Goal: Check status: Check status

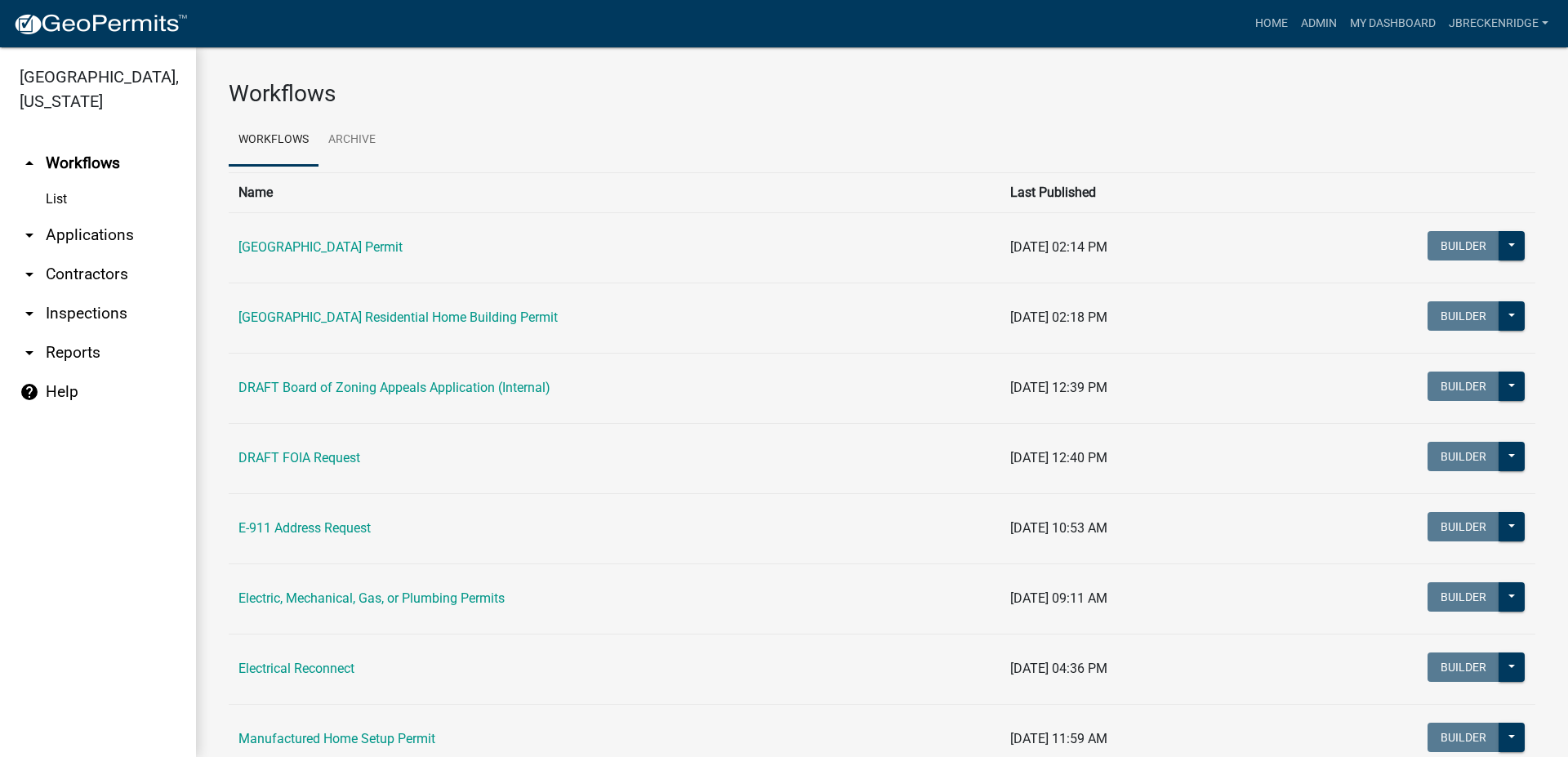
click at [89, 231] on link "arrow_drop_down Applications" at bounding box center [98, 235] width 196 height 40
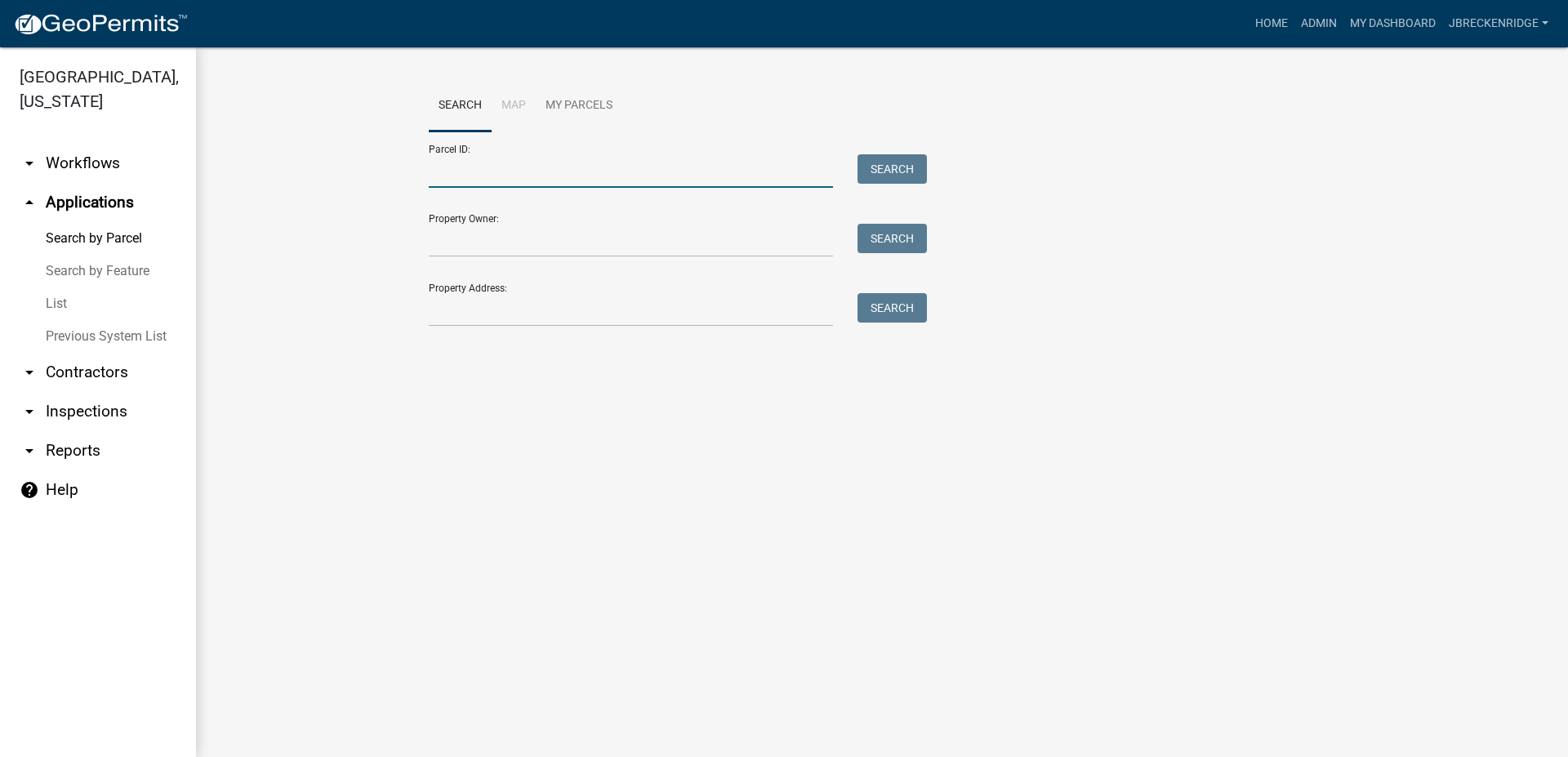
click at [554, 172] on input "Parcel ID:" at bounding box center [630, 171] width 404 height 33
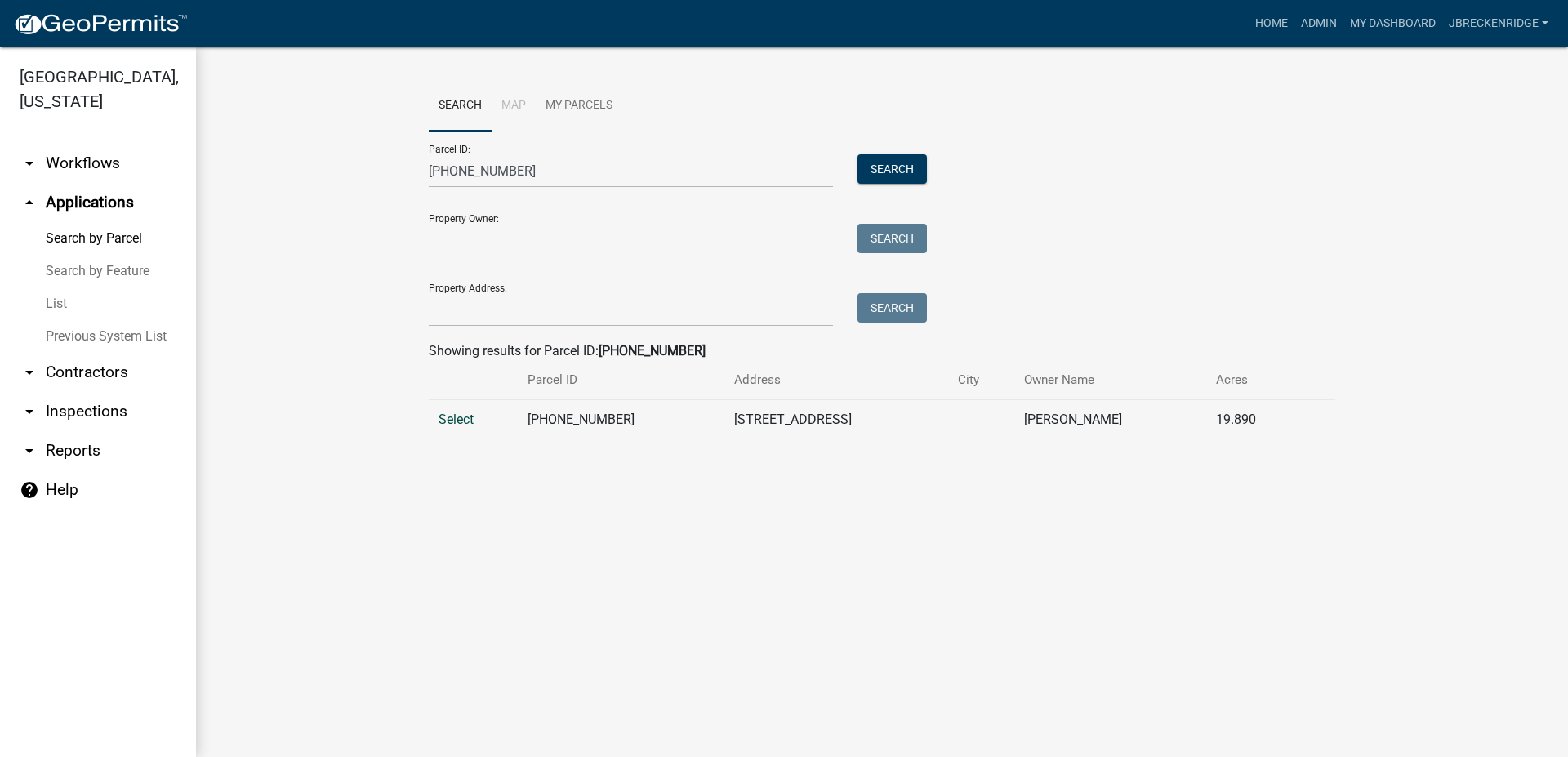
click at [444, 422] on span "Select" at bounding box center [455, 418] width 35 height 15
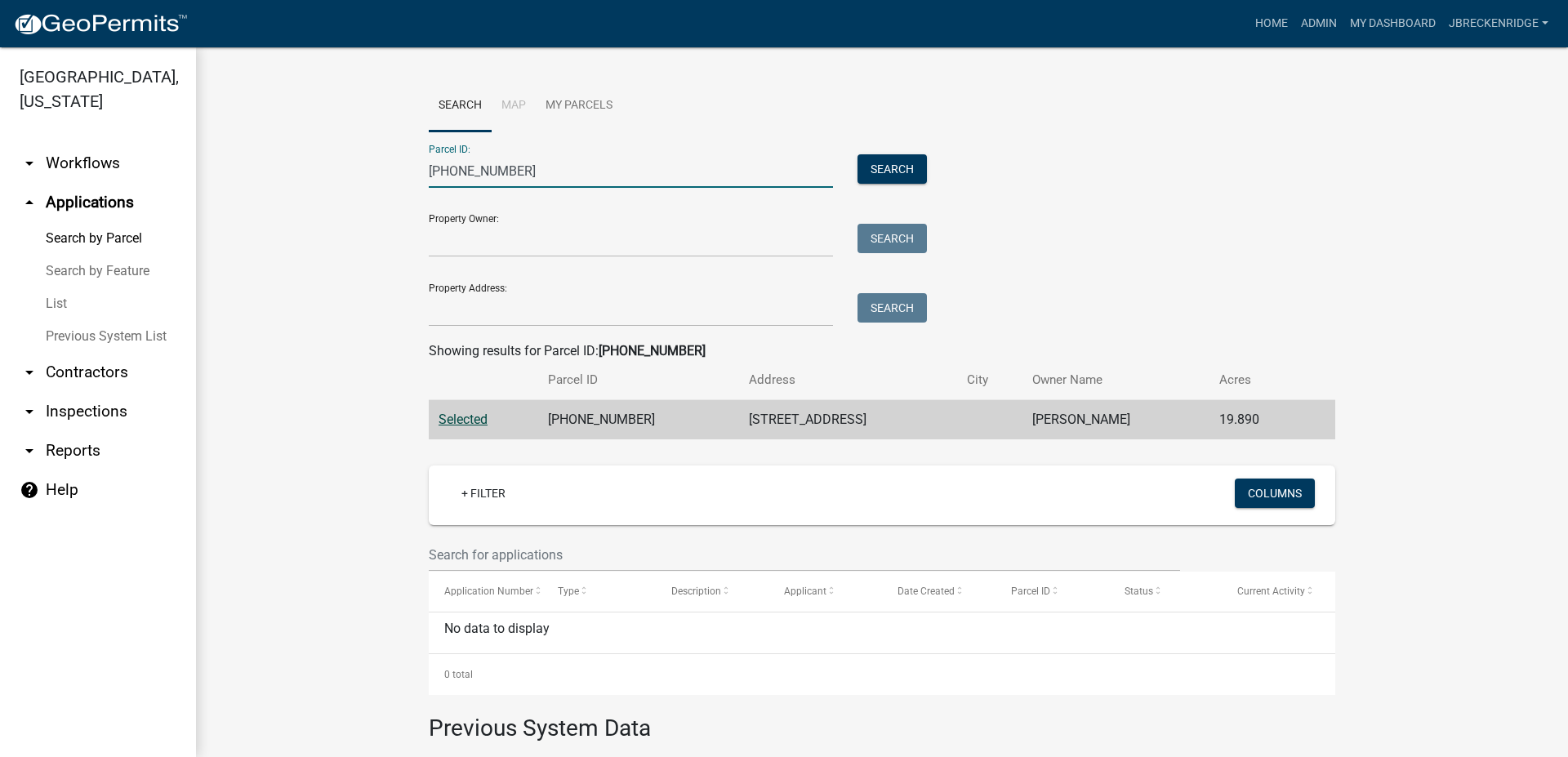
click at [527, 166] on input "[PHONE_NUMBER]" at bounding box center [630, 171] width 404 height 33
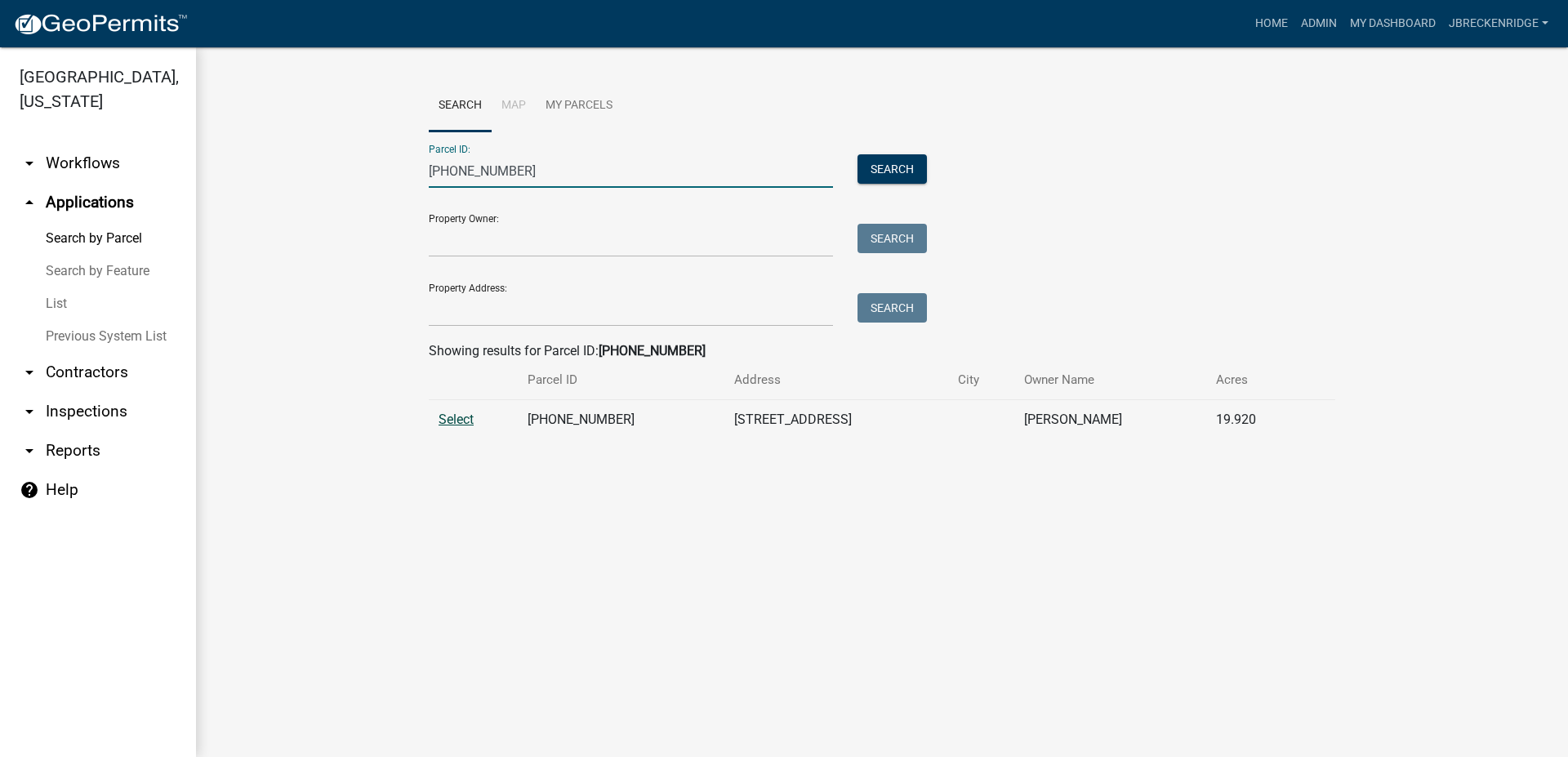
type input "[PHONE_NUMBER]"
click at [445, 420] on span "Select" at bounding box center [455, 418] width 35 height 15
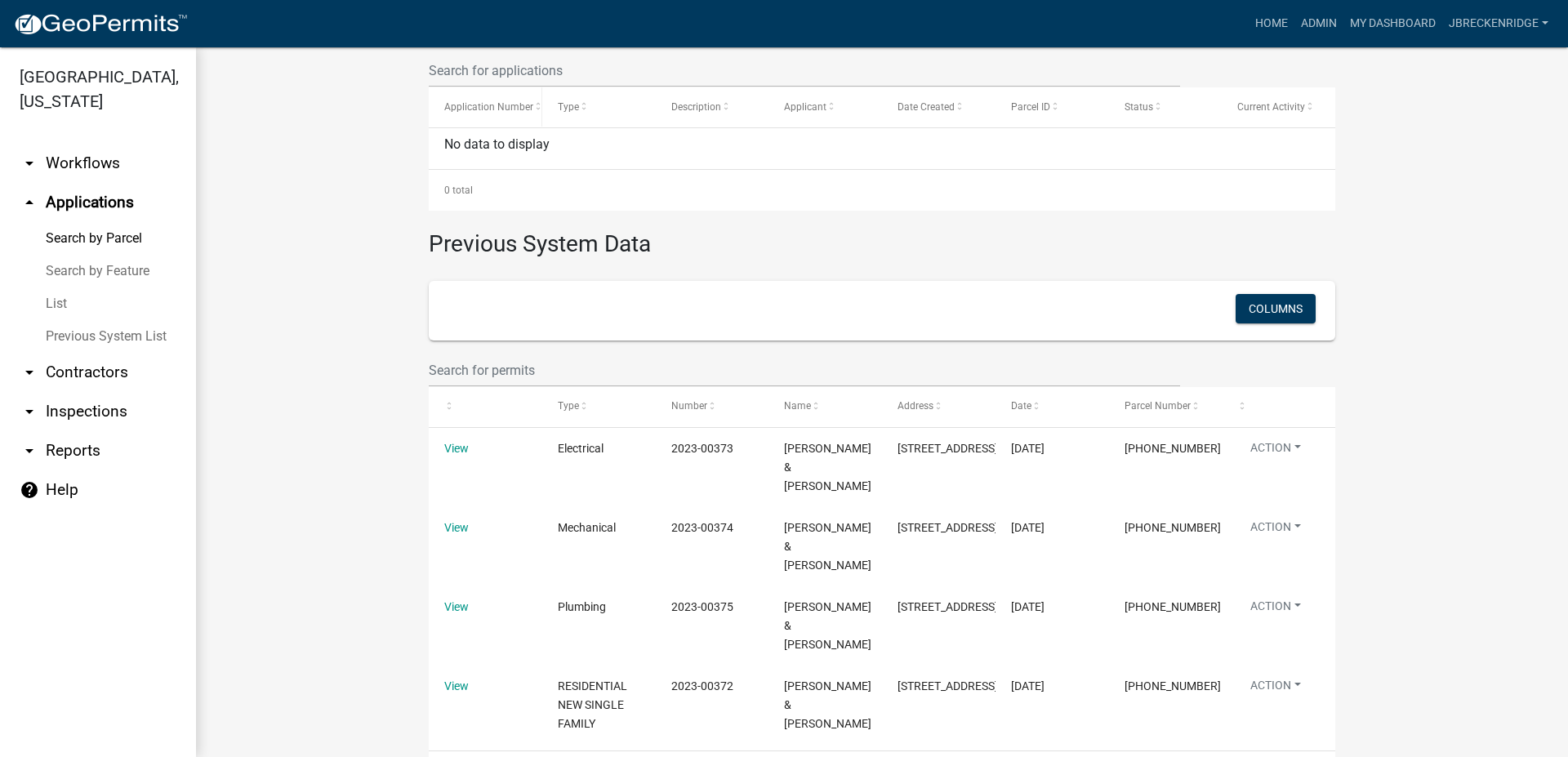
scroll to position [551, 0]
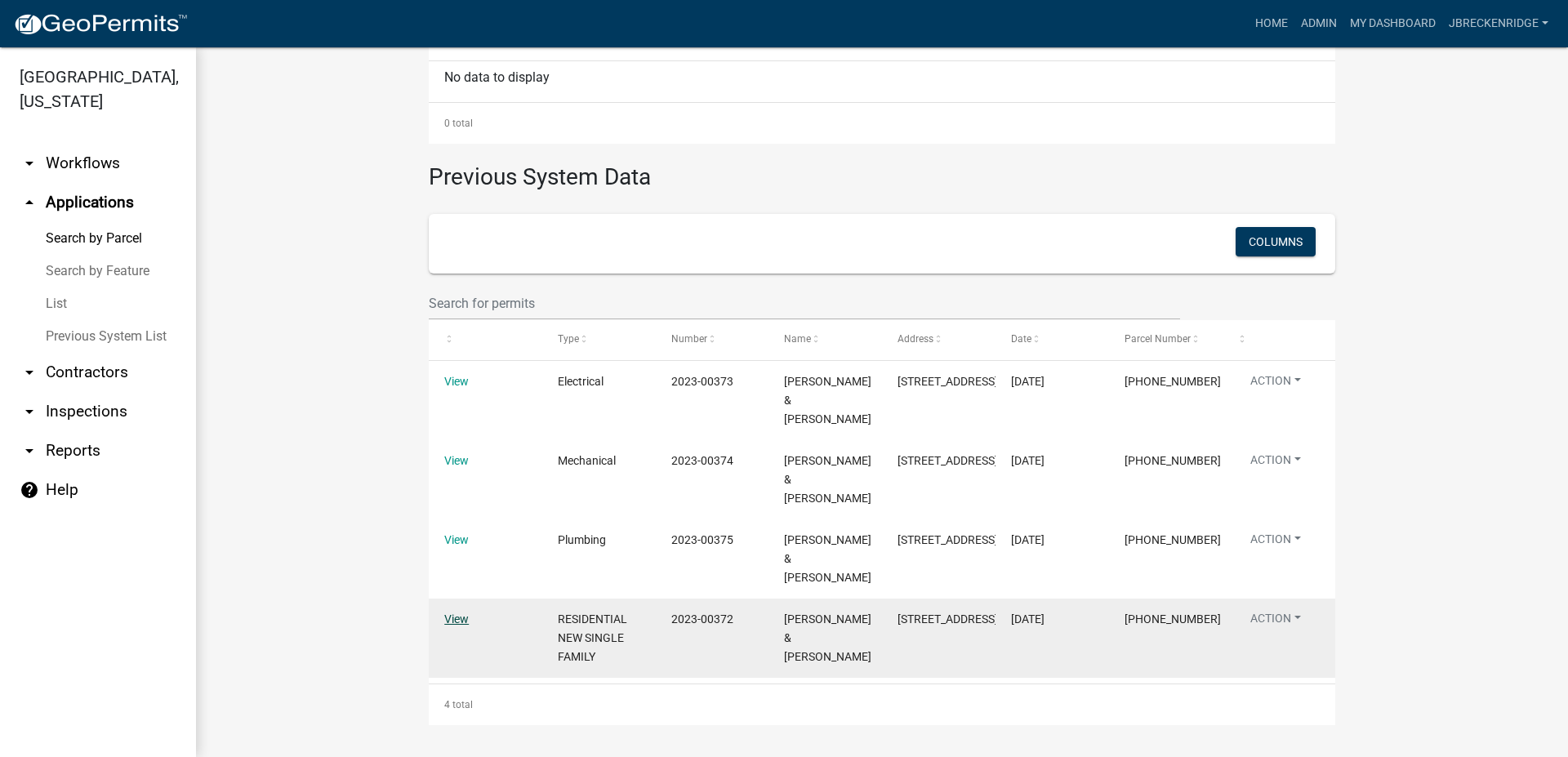
click at [445, 617] on link "View" at bounding box center [456, 619] width 24 height 13
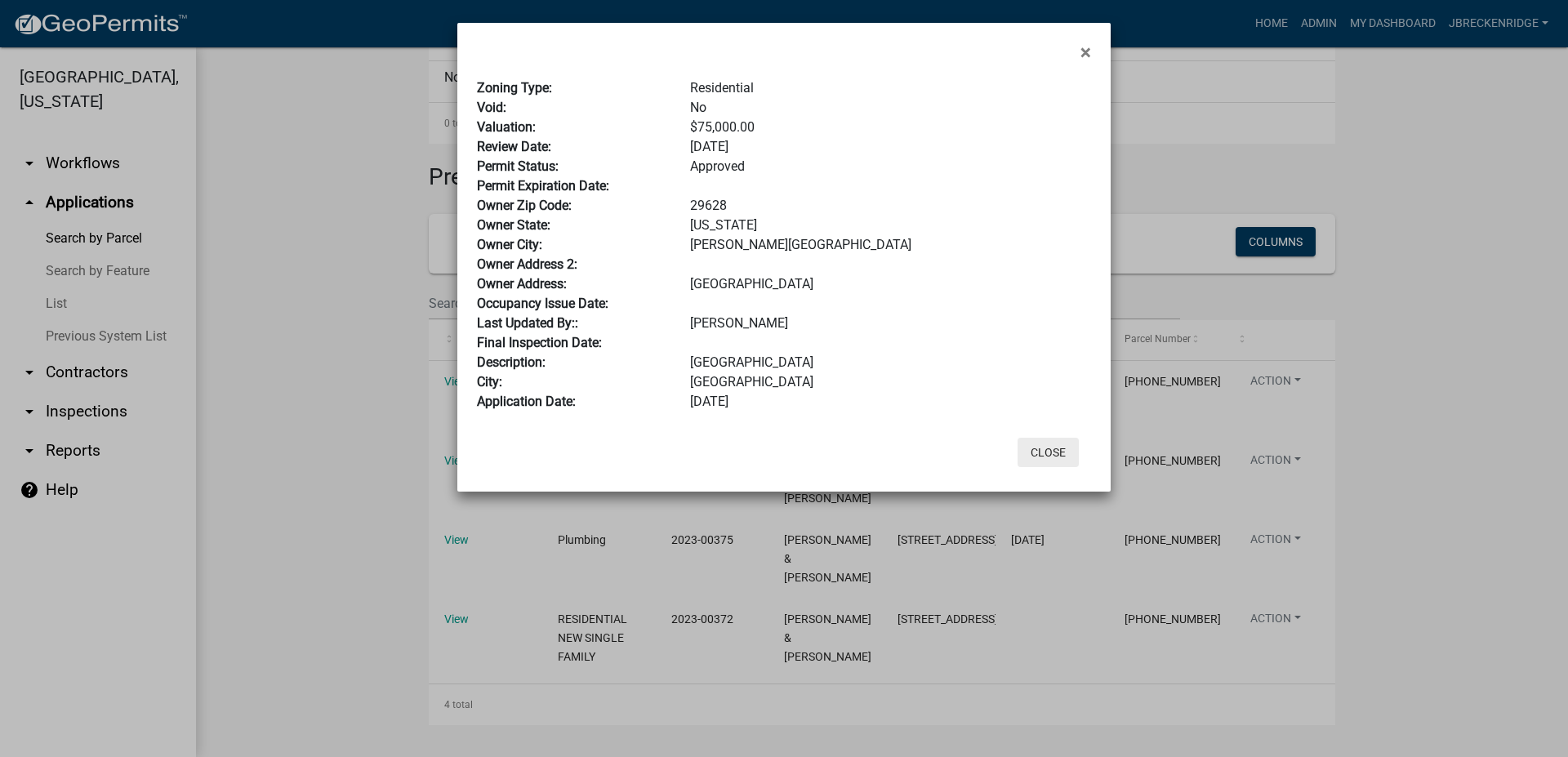
click at [1044, 449] on button "Close" at bounding box center [1048, 452] width 61 height 30
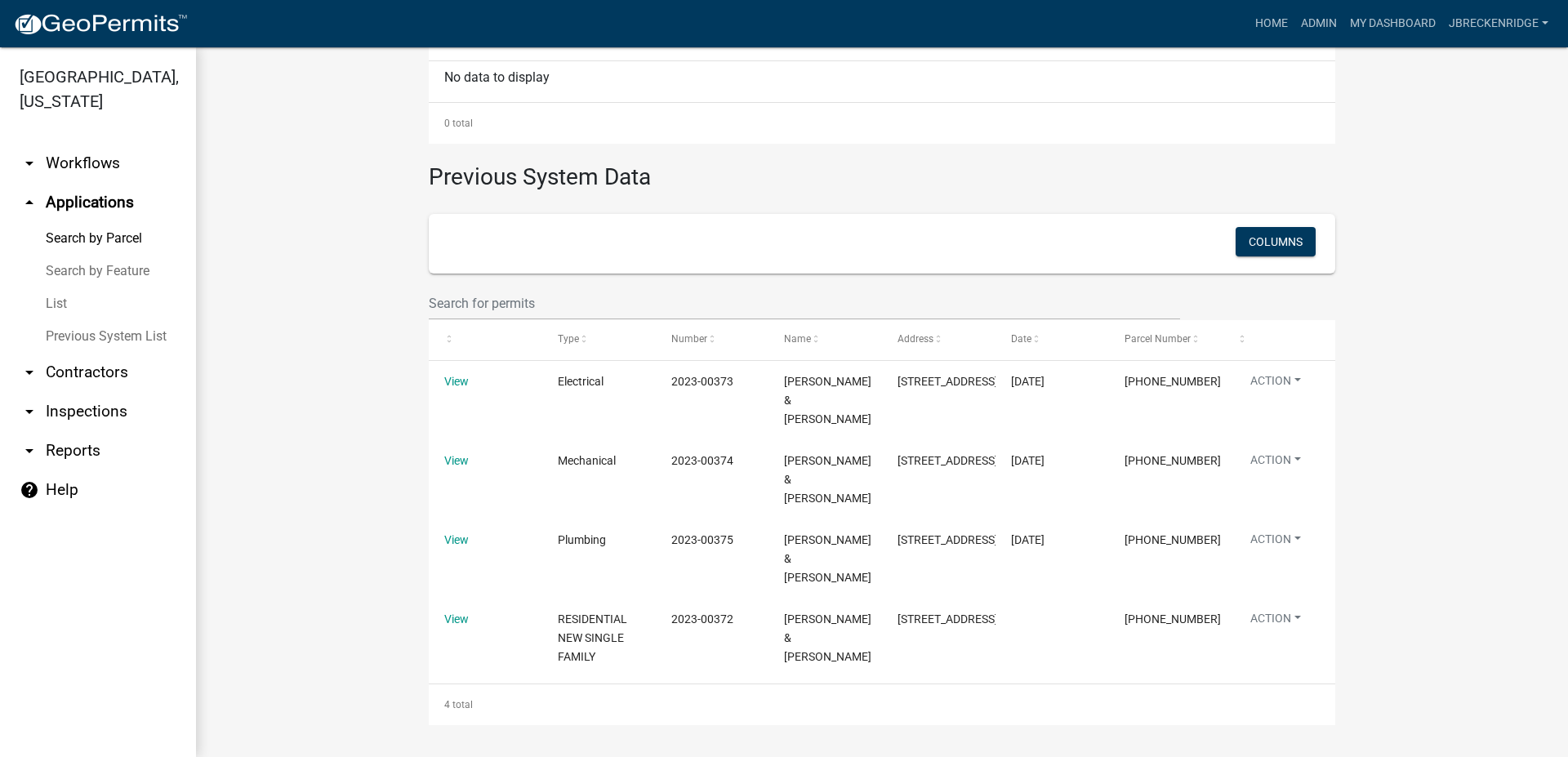
click at [353, 530] on wm-workflow-application-search-view "Search Map My Parcels Parcel ID: [PHONE_NUMBER] Search Property Owner: Search P…" at bounding box center [882, 127] width 1307 height 1196
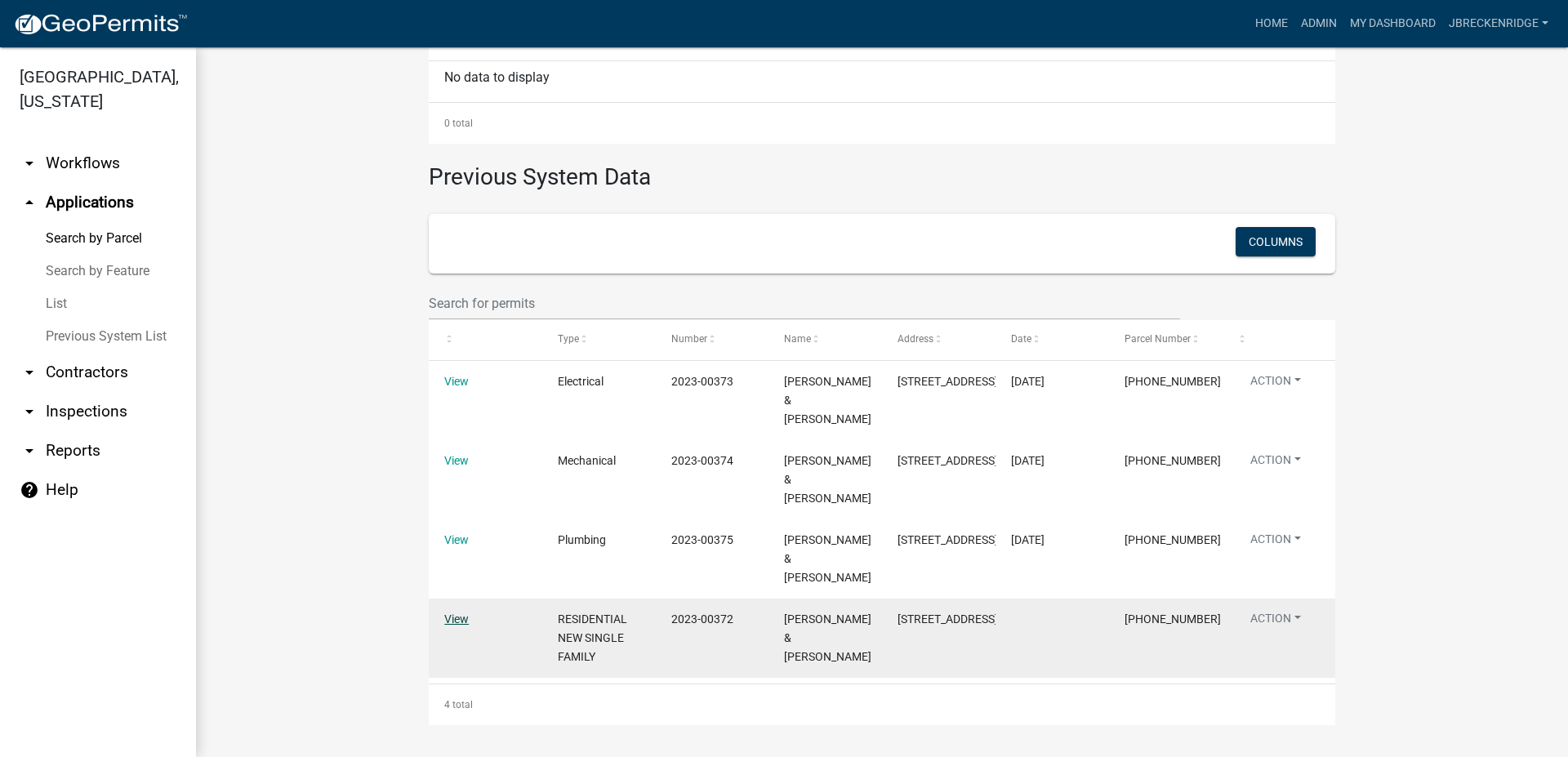
click at [454, 623] on link "View" at bounding box center [456, 619] width 24 height 13
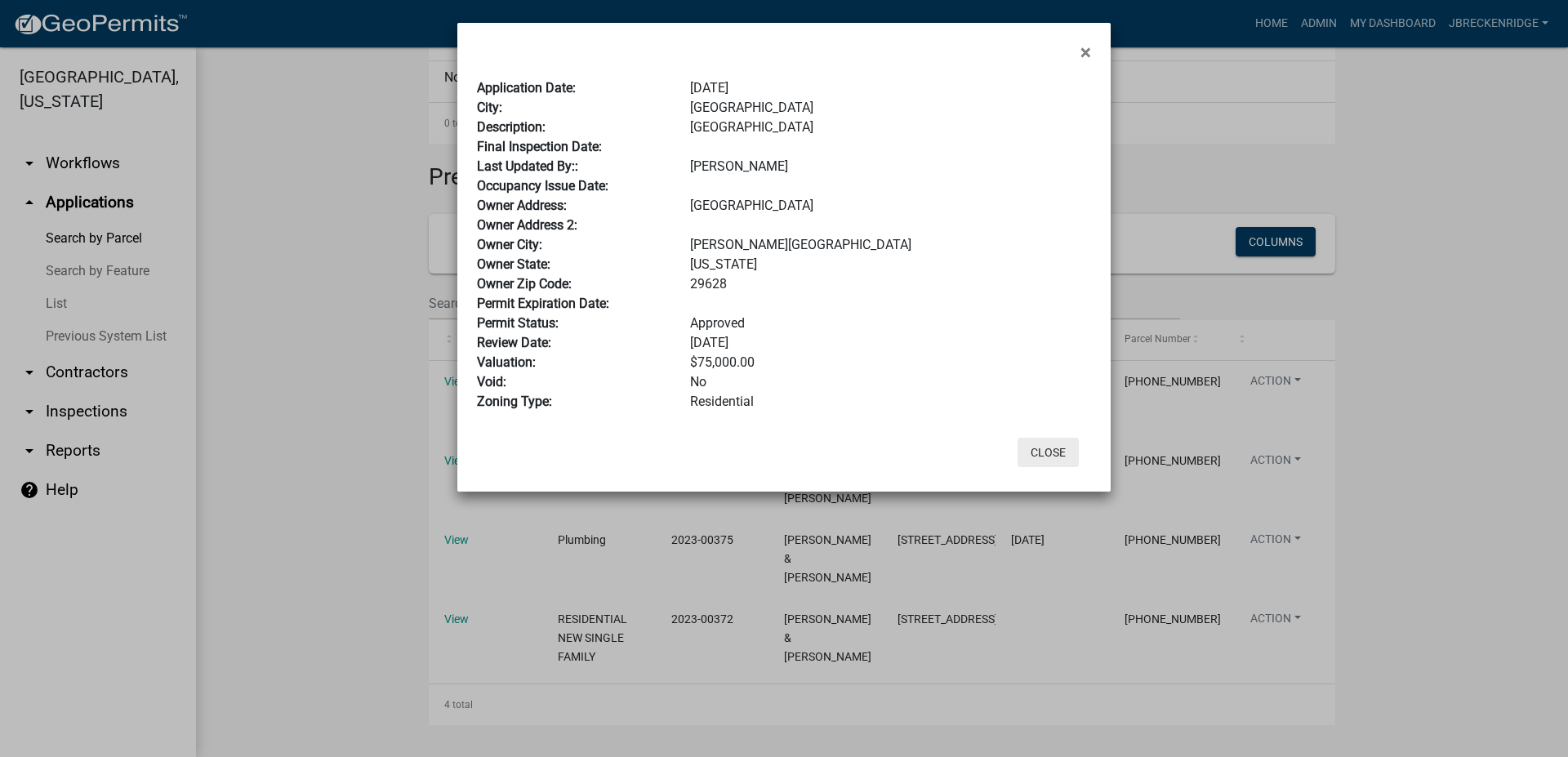
click at [1047, 454] on button "Close" at bounding box center [1048, 452] width 61 height 30
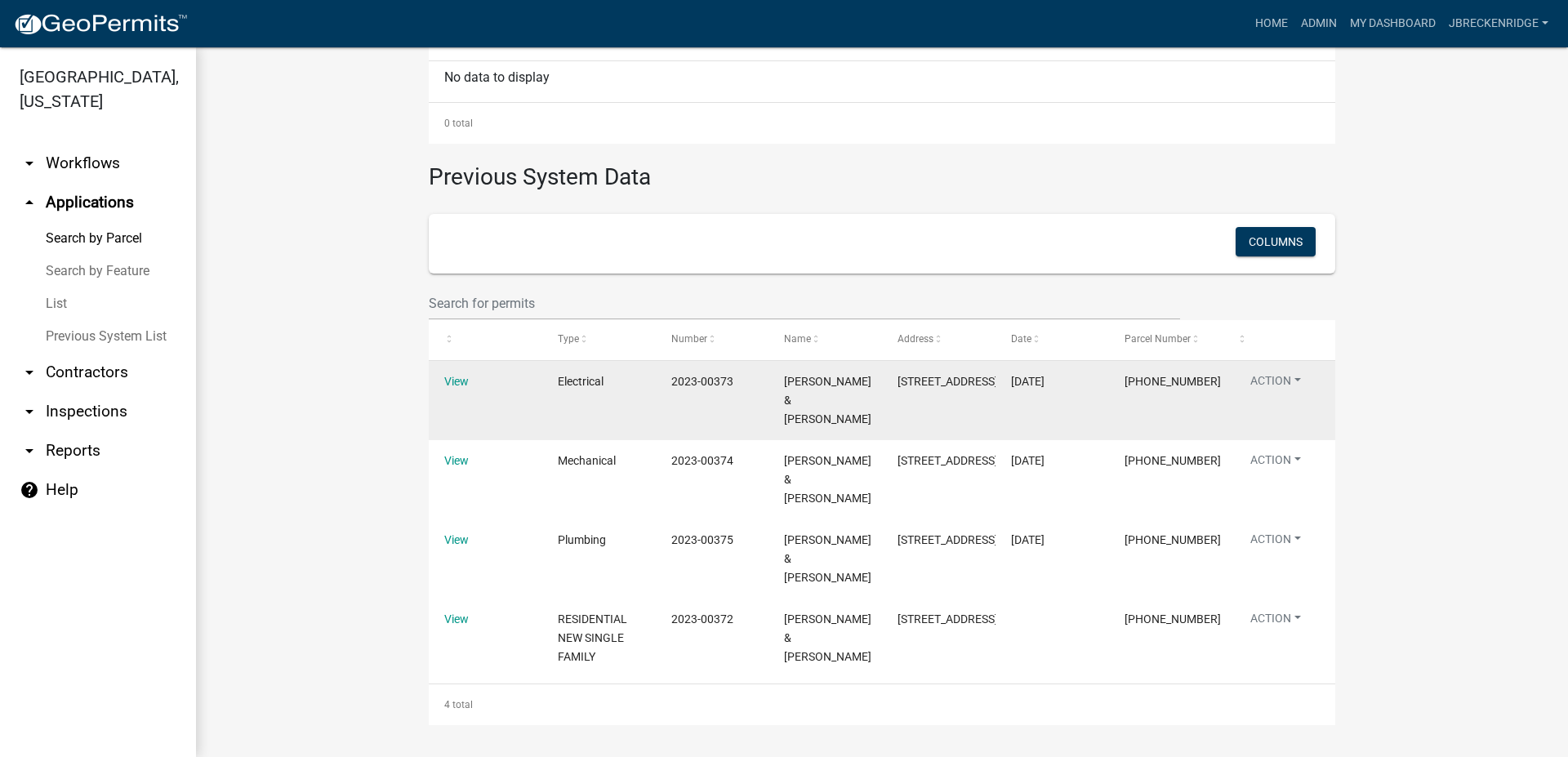
click at [453, 391] on div "View" at bounding box center [485, 382] width 82 height 19
click at [453, 383] on link "View" at bounding box center [456, 381] width 24 height 13
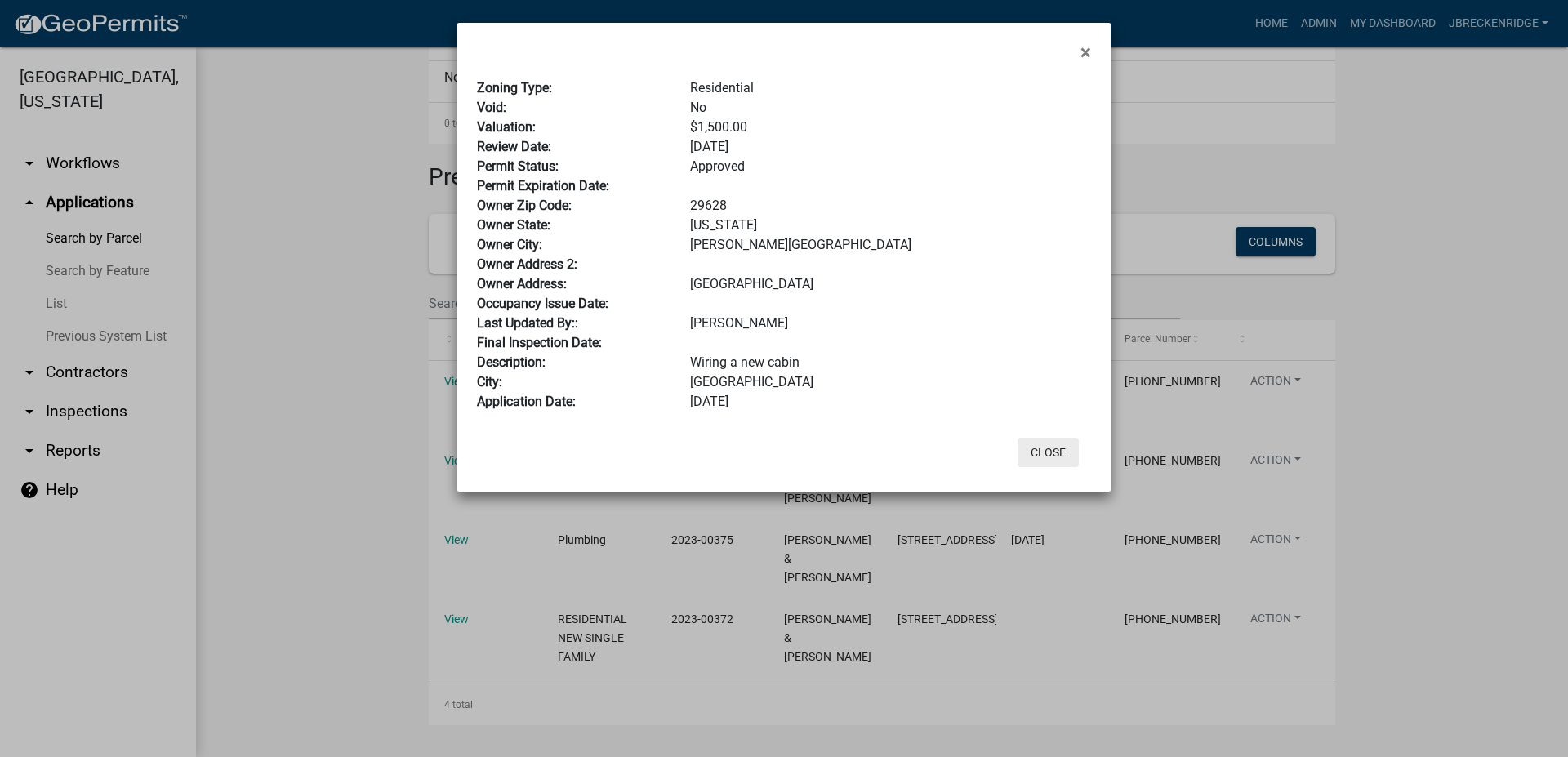
click at [1058, 454] on button "Close" at bounding box center [1048, 452] width 61 height 30
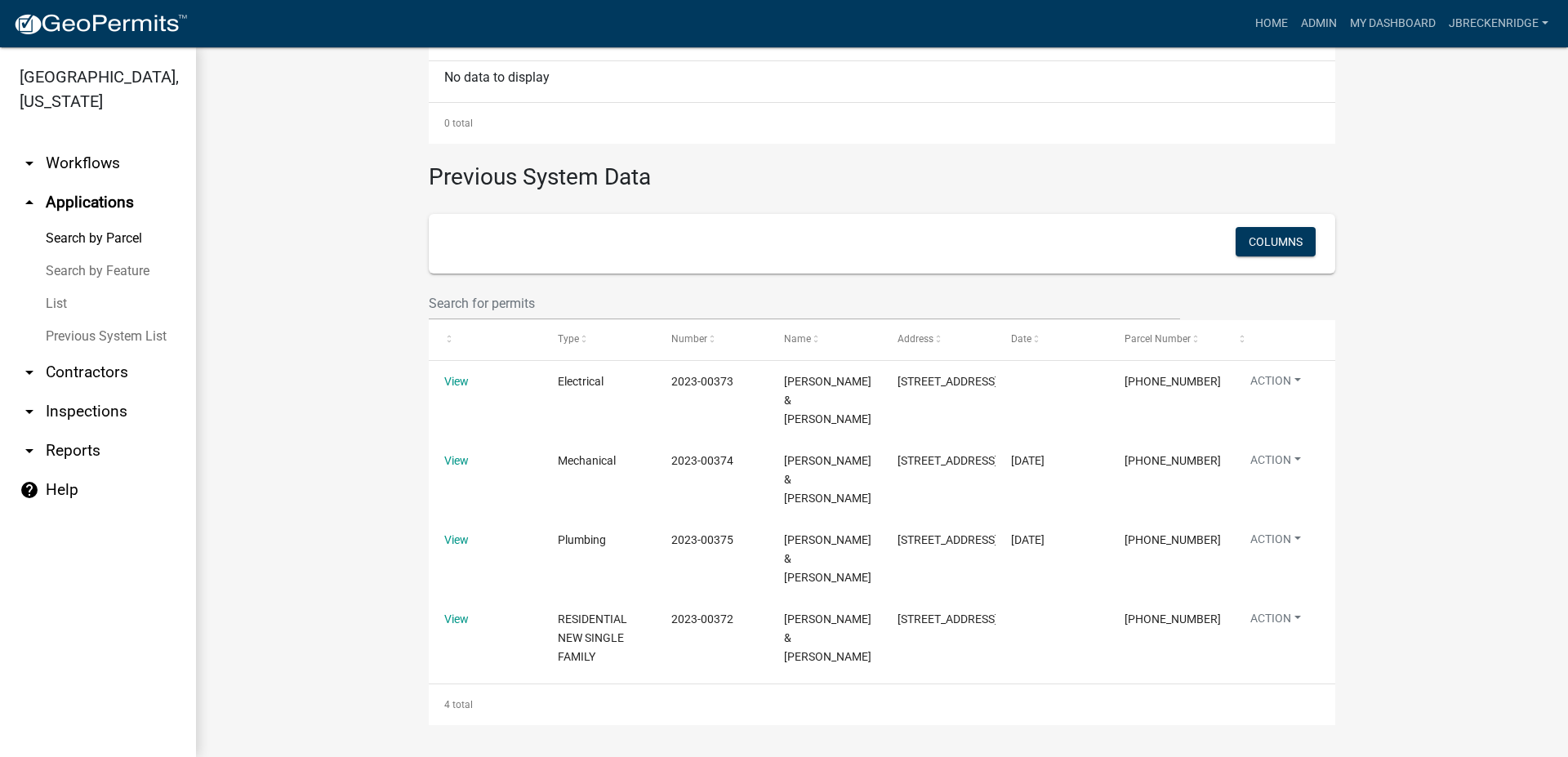
scroll to position [0, 0]
